Goal: Information Seeking & Learning: Learn about a topic

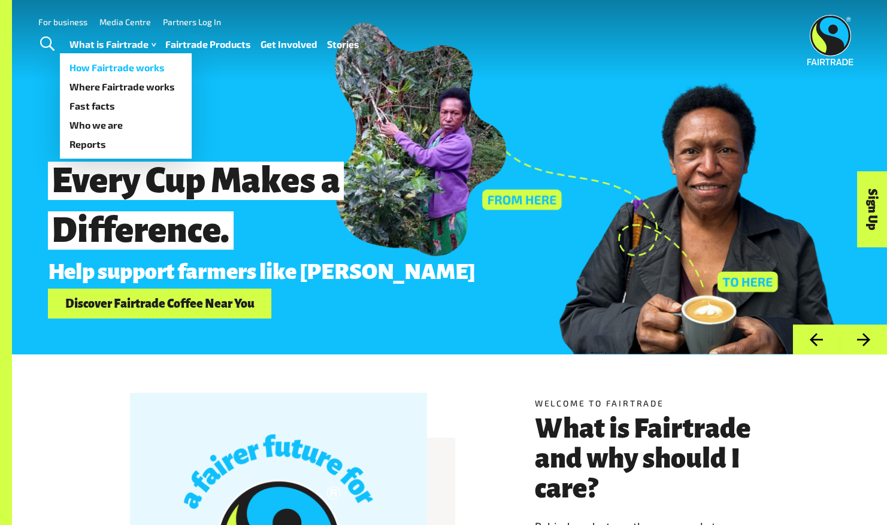
click at [138, 70] on link "How Fairtrade works" at bounding box center [126, 67] width 132 height 19
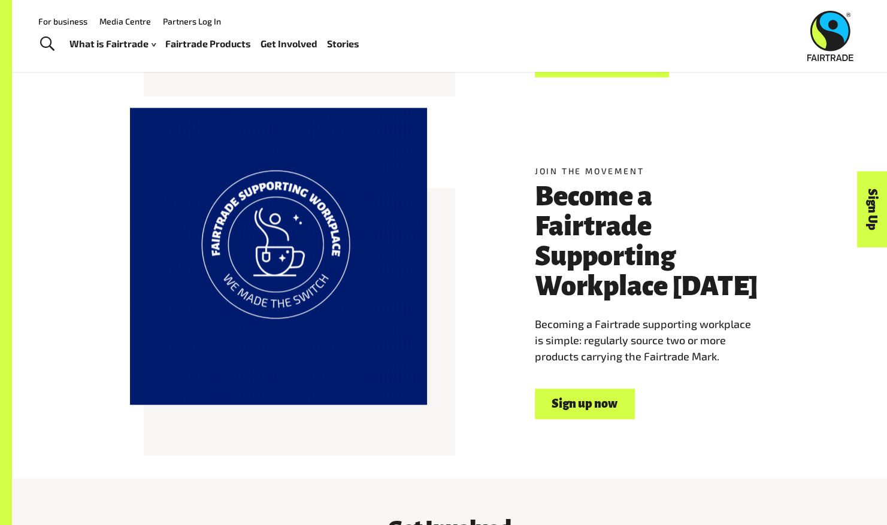
scroll to position [529, 0]
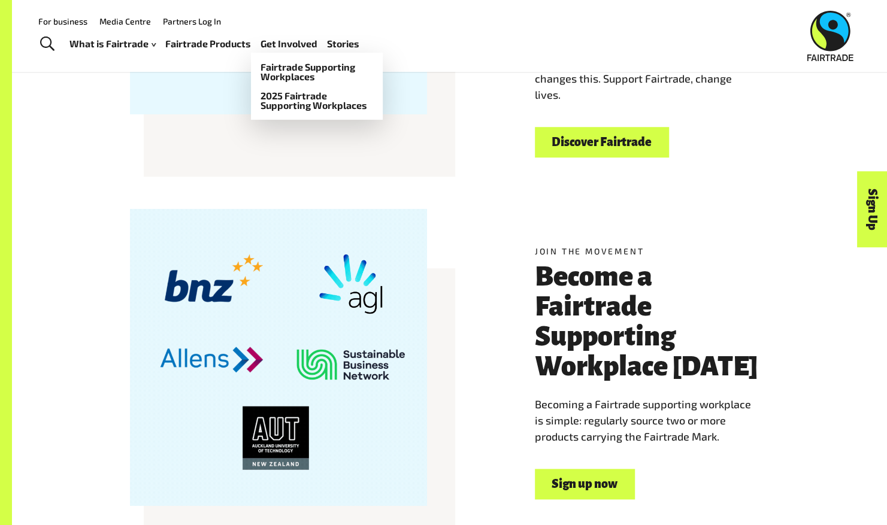
click at [282, 47] on link "Get Involved" at bounding box center [289, 43] width 57 height 17
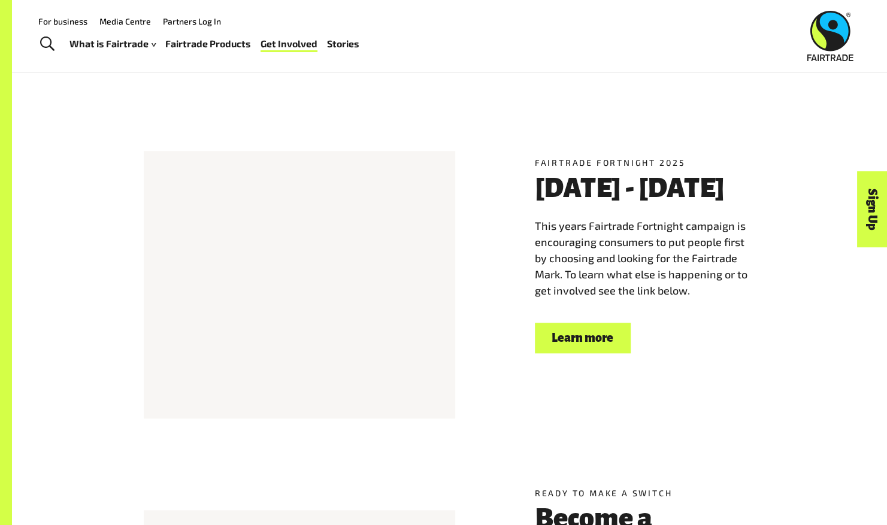
scroll to position [537, 0]
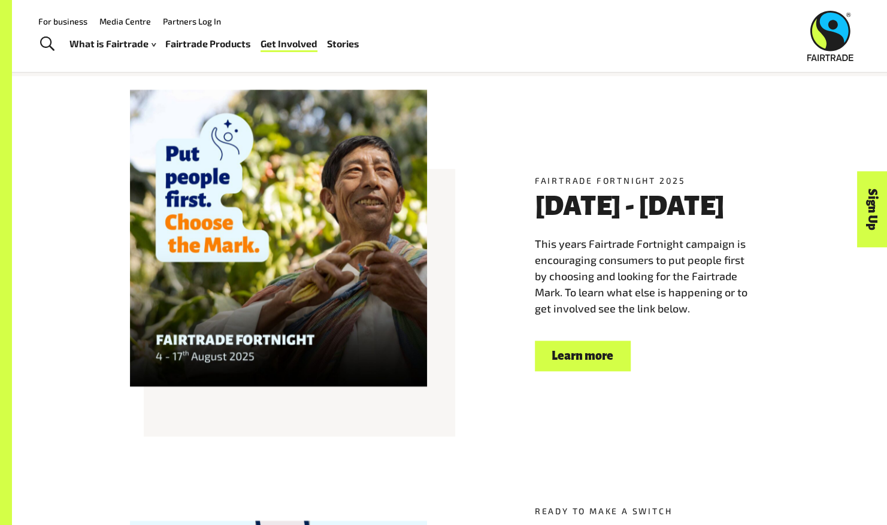
click at [564, 368] on link "Learn more" at bounding box center [583, 356] width 96 height 31
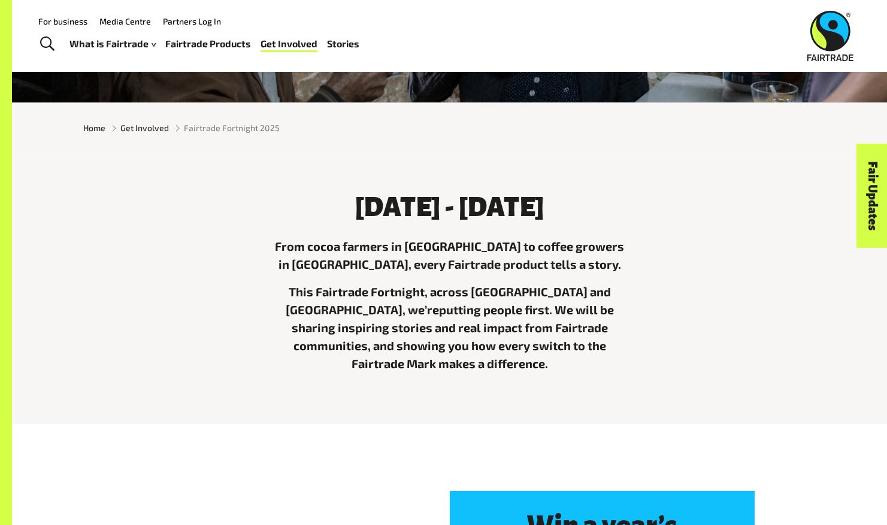
scroll to position [252, 0]
